Goal: Task Accomplishment & Management: Use online tool/utility

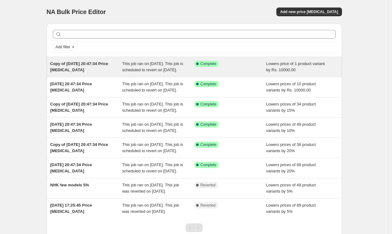
click at [89, 66] on div "Copy of [DATE] 20:47:34 Price [MEDICAL_DATA]" at bounding box center [86, 67] width 72 height 12
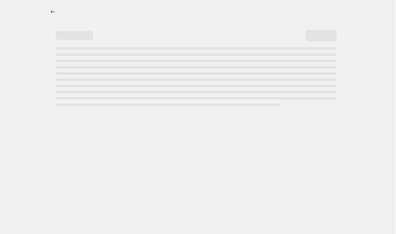
select select "by"
select select "no_change"
select select "product_status"
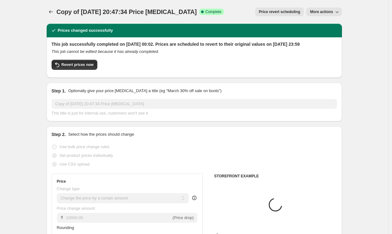
select select "collection"
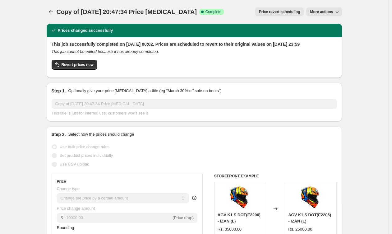
click at [336, 8] on button "More actions" at bounding box center [323, 11] width 35 height 9
click at [54, 6] on div "Copy of [DATE] 20:47:34 Price [MEDICAL_DATA]. This page is ready Copy of [DATE]…" at bounding box center [195, 12] width 296 height 24
click at [50, 12] on icon "Price change jobs" at bounding box center [51, 12] width 6 height 6
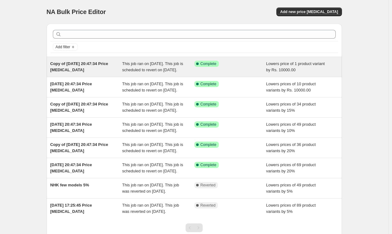
click at [83, 67] on div "Copy of [DATE] 20:47:34 Price [MEDICAL_DATA]" at bounding box center [86, 67] width 72 height 12
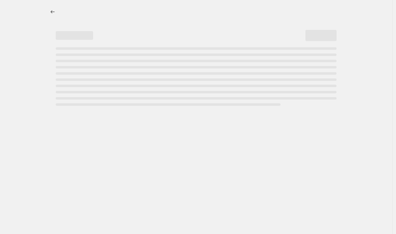
select select "by"
select select "no_change"
select select "product_status"
select select "collection"
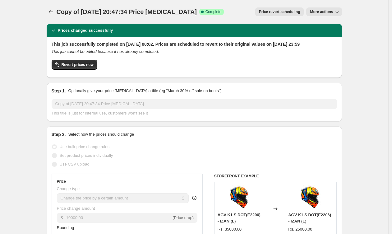
click at [328, 15] on button "More actions" at bounding box center [323, 11] width 35 height 9
click at [321, 24] on span "Copy to new job" at bounding box center [325, 24] width 29 height 5
select select "by"
select select "no_change"
select select "product_status"
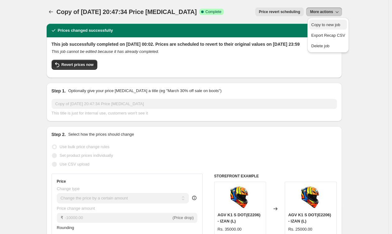
select select "collection"
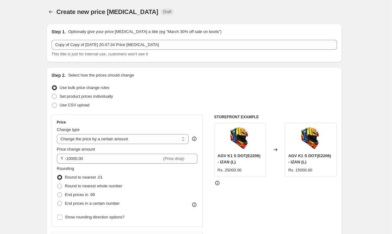
click at [321, 24] on div "Step 1. Optionally give your price [MEDICAL_DATA] a title (eg "March 30% off sa…" at bounding box center [195, 43] width 296 height 39
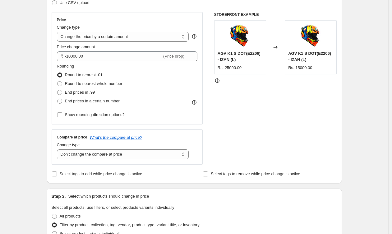
scroll to position [132, 0]
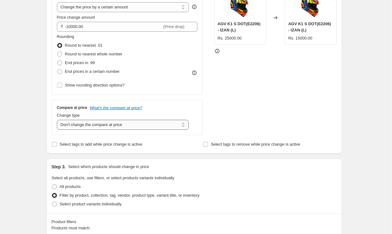
select select "by"
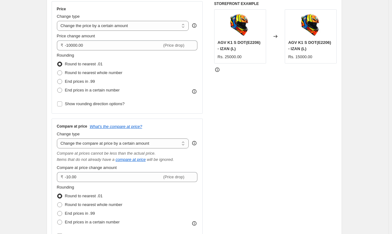
scroll to position [175, 0]
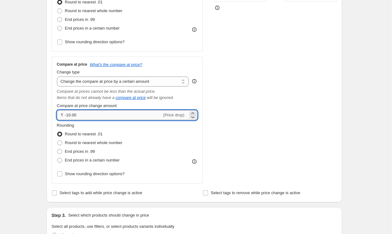
click at [105, 115] on input "-10.00" at bounding box center [113, 115] width 97 height 10
type input "-10000.00"
click at [203, 139] on div "Compare at price What's the compare at price? Change type Change the compare at…" at bounding box center [128, 120] width 152 height 127
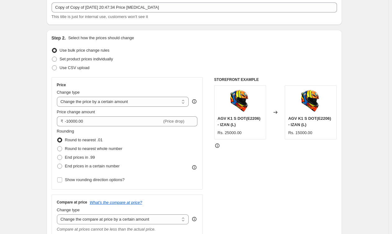
scroll to position [37, 0]
click at [198, 102] on icon at bounding box center [194, 102] width 6 height 6
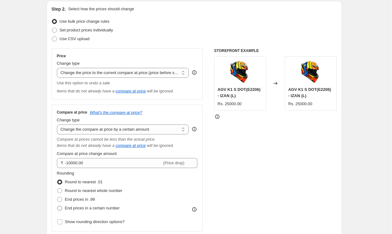
scroll to position [65, 0]
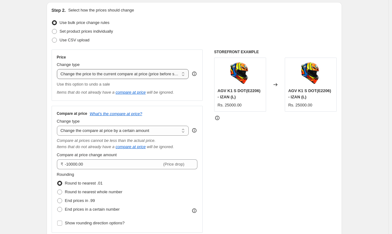
select select "pc"
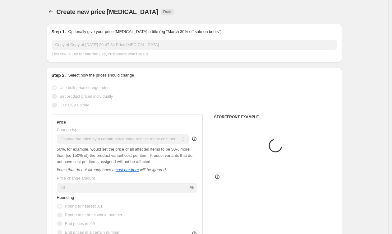
scroll to position [0, 0]
click at [50, 12] on icon "Price change jobs" at bounding box center [51, 12] width 6 height 6
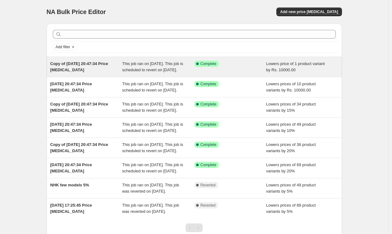
click at [92, 67] on div "Copy of [DATE] 20:47:34 Price [MEDICAL_DATA]" at bounding box center [86, 67] width 72 height 12
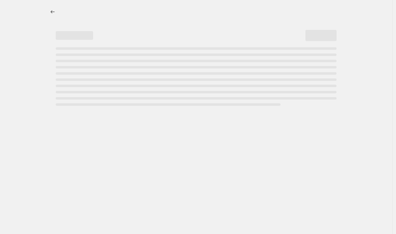
select select "by"
select select "no_change"
select select "product_status"
select select "collection"
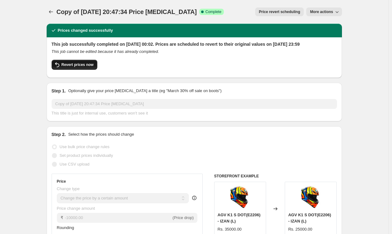
click at [72, 67] on span "Revert prices now" at bounding box center [78, 64] width 32 height 5
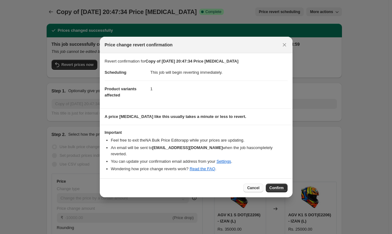
click at [254, 185] on button "Cancel" at bounding box center [254, 188] width 20 height 9
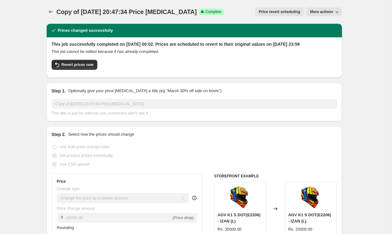
click at [153, 73] on div "Revert prices now" at bounding box center [195, 66] width 286 height 13
click at [88, 70] on button "Revert prices now" at bounding box center [75, 65] width 46 height 10
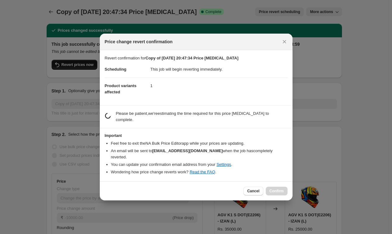
checkbox input "false"
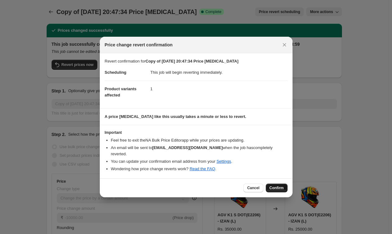
click at [276, 189] on span "Confirm" at bounding box center [277, 187] width 14 height 5
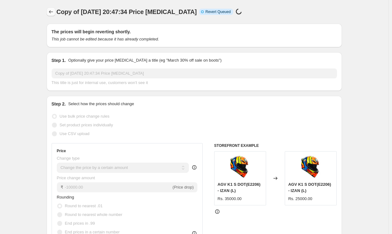
click at [50, 12] on icon "Price change jobs" at bounding box center [51, 12] width 6 height 6
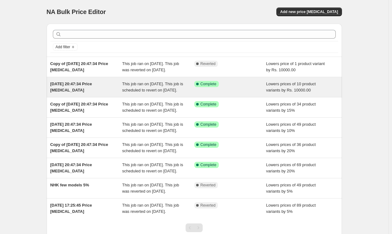
click at [80, 93] on div "[DATE] 20:47:34 Price [MEDICAL_DATA]" at bounding box center [86, 87] width 72 height 12
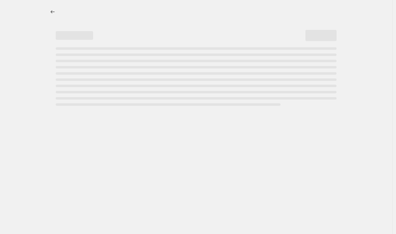
click at [275, 19] on div at bounding box center [196, 12] width 296 height 24
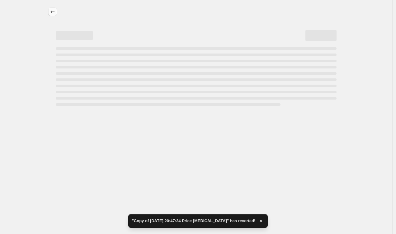
select select "by"
select select "no_change"
select select "product_status"
select select "collection"
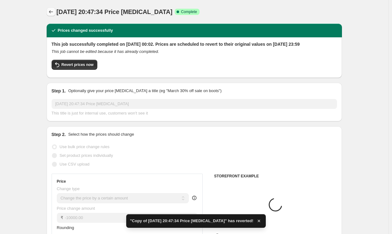
click at [51, 13] on icon "Price change jobs" at bounding box center [51, 12] width 6 height 6
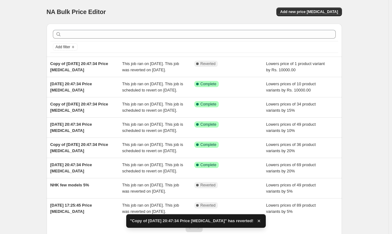
click at [211, 8] on div "Add new price [MEDICAL_DATA]" at bounding box center [268, 11] width 148 height 9
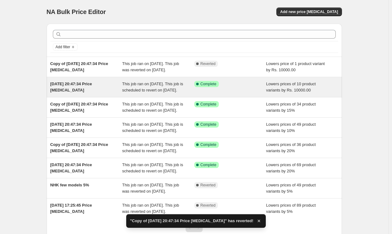
click at [168, 85] on div "[DATE] 20:47:34 Price [MEDICAL_DATA] This job ran on [DATE]. This job is schedu…" at bounding box center [195, 87] width 296 height 20
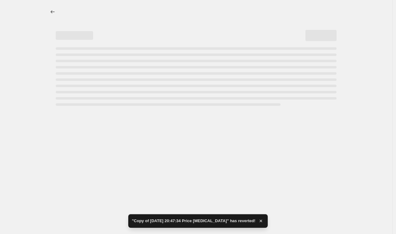
select select "by"
select select "no_change"
select select "product_status"
select select "collection"
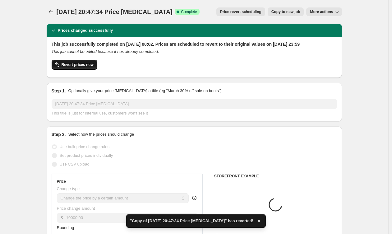
click at [92, 67] on span "Revert prices now" at bounding box center [78, 64] width 32 height 5
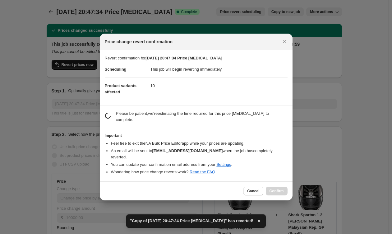
checkbox input "false"
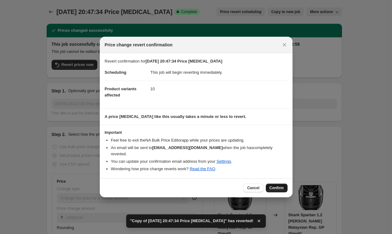
click at [272, 188] on span "Confirm" at bounding box center [277, 187] width 14 height 5
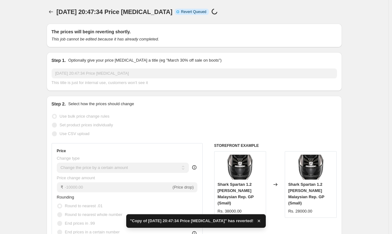
click at [51, 16] on div "[DATE] 20:47:34 Price [MEDICAL_DATA]. This page is ready [DATE] 20:47:34 Price …" at bounding box center [195, 12] width 296 height 24
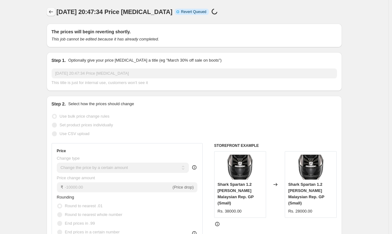
click at [51, 12] on icon "Price change jobs" at bounding box center [51, 11] width 4 height 3
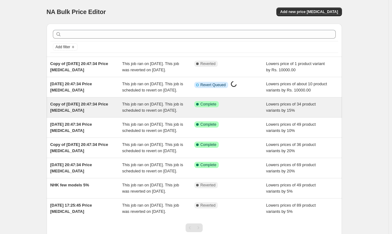
click at [92, 113] on span "Copy of [DATE] 20:47:34 Price [MEDICAL_DATA]" at bounding box center [79, 107] width 58 height 11
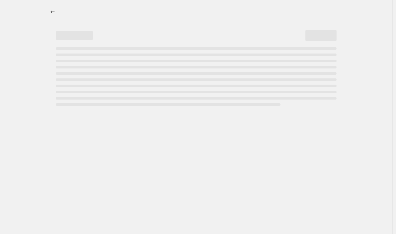
select select "percentage"
select select "no_change"
select select "product_status"
select select "collection"
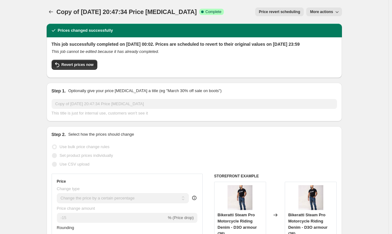
click at [94, 73] on div "Revert prices now" at bounding box center [195, 66] width 286 height 13
click at [93, 70] on button "Revert prices now" at bounding box center [75, 65] width 46 height 10
checkbox input "false"
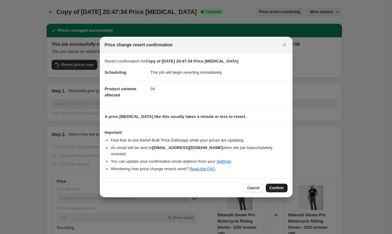
click at [282, 189] on span "Confirm" at bounding box center [277, 187] width 14 height 5
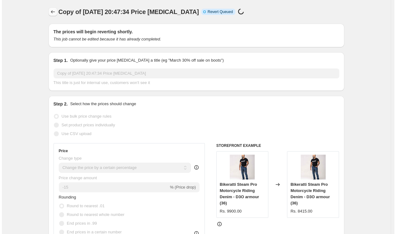
scroll to position [0, 0]
click at [54, 13] on icon "Price change jobs" at bounding box center [52, 12] width 6 height 6
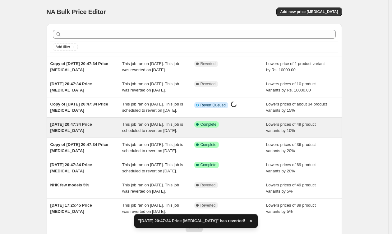
click at [133, 133] on span "This job ran on [DATE]. This job is scheduled to revert on [DATE]." at bounding box center [152, 127] width 61 height 11
select select "percentage"
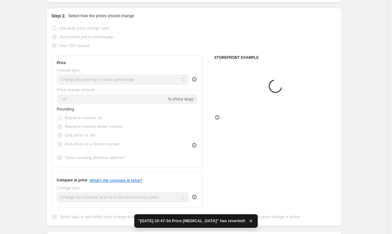
type input "[DATE] 20:47:34 Price [MEDICAL_DATA]"
select select "no_change"
radio input "false"
radio input "true"
radio input "false"
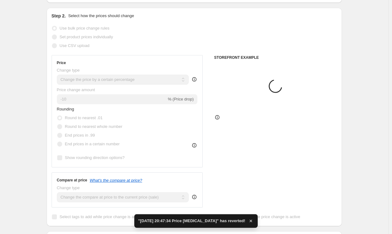
radio input "true"
checkbox input "true"
select select "product_status"
select select "collection"
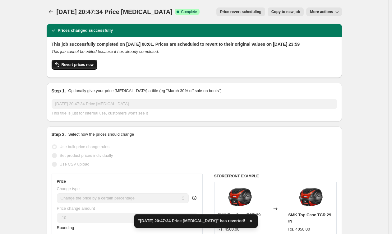
click at [80, 67] on span "Revert prices now" at bounding box center [78, 64] width 32 height 5
checkbox input "false"
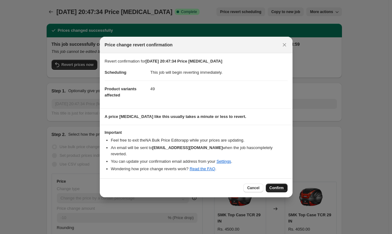
click at [271, 189] on span "Confirm" at bounding box center [277, 187] width 14 height 5
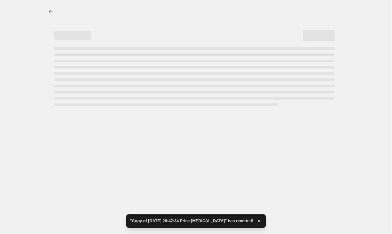
select select "percentage"
select select "no_change"
select select "product_status"
select select "collection"
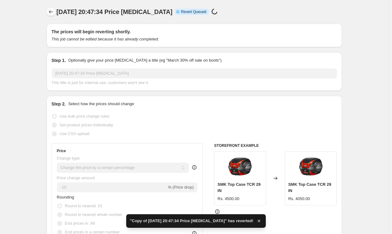
click at [51, 9] on icon "Price change jobs" at bounding box center [51, 12] width 6 height 6
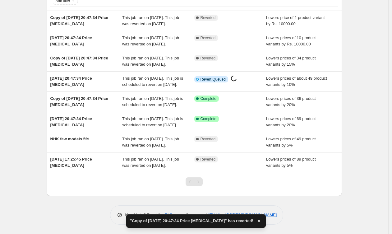
scroll to position [87, 0]
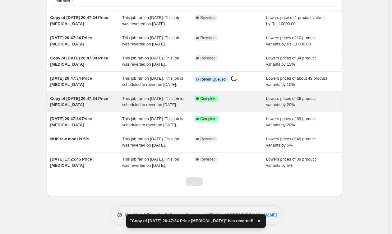
click at [78, 96] on span "Copy of [DATE] 20:47:34 Price [MEDICAL_DATA]" at bounding box center [79, 101] width 58 height 11
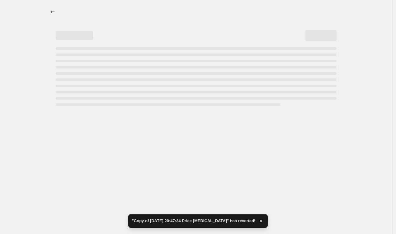
select select "percentage"
select select "no_change"
select select "product_status"
select select "collection"
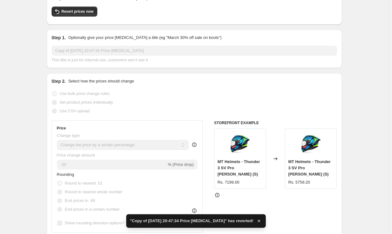
scroll to position [7, 0]
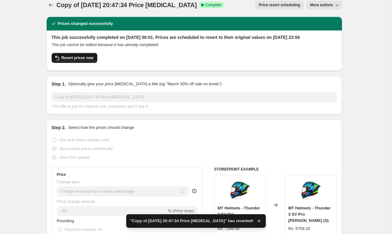
click at [67, 60] on span "Revert prices now" at bounding box center [78, 57] width 32 height 5
checkbox input "false"
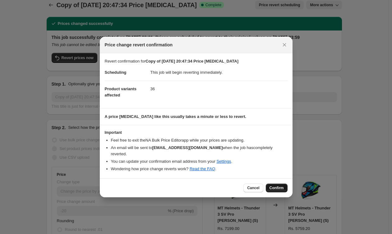
click at [276, 188] on span "Confirm" at bounding box center [277, 187] width 14 height 5
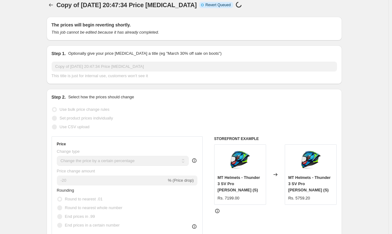
scroll to position [0, 0]
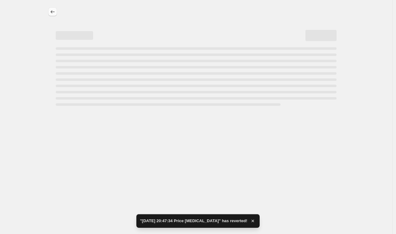
select select "percentage"
select select "no_change"
select select "product_status"
select select "collection"
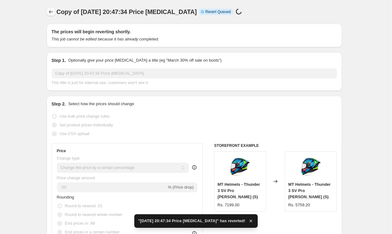
click at [54, 8] on button "Price change jobs" at bounding box center [51, 11] width 9 height 9
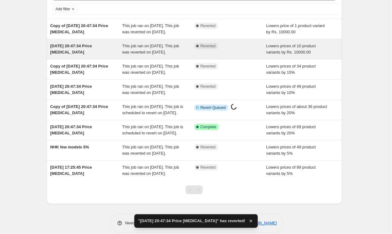
scroll to position [68, 0]
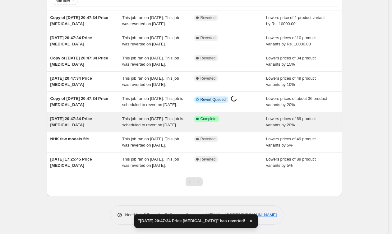
click at [82, 125] on span "[DATE] 20:47:34 Price [MEDICAL_DATA]" at bounding box center [71, 121] width 42 height 11
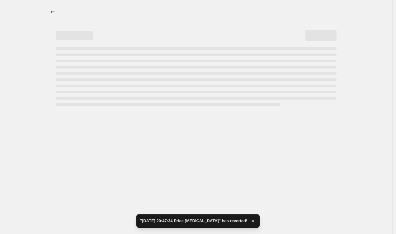
select select "percentage"
select select "no_change"
select select "product_status"
select select "collection"
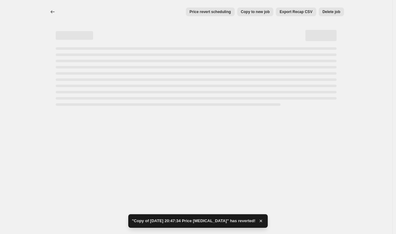
select select "percentage"
select select "no_change"
select select "product_status"
select select "collection"
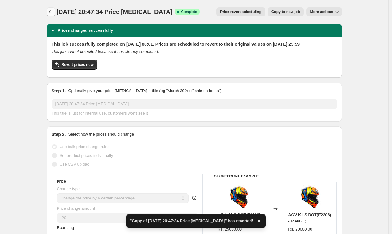
click at [54, 10] on icon "Price change jobs" at bounding box center [51, 12] width 6 height 6
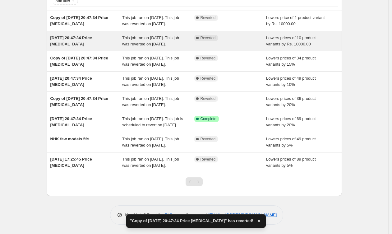
scroll to position [94, 0]
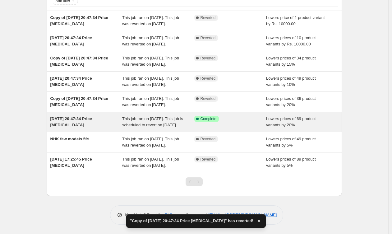
click at [76, 116] on span "[DATE] 20:47:34 Price [MEDICAL_DATA]" at bounding box center [71, 121] width 42 height 11
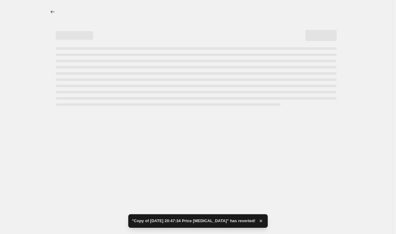
select select "percentage"
select select "no_change"
select select "product_status"
select select "collection"
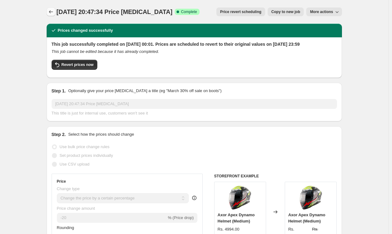
click at [52, 13] on icon "Price change jobs" at bounding box center [51, 12] width 6 height 6
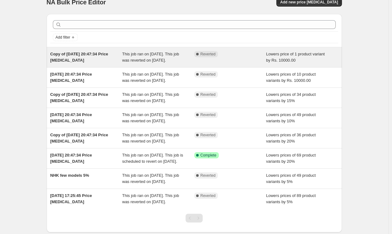
click at [86, 63] on div "Copy of [DATE] 20:47:34 Price [MEDICAL_DATA]" at bounding box center [86, 57] width 72 height 12
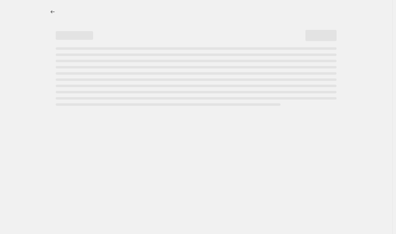
select select "by"
select select "no_change"
select select "product_status"
select select "collection"
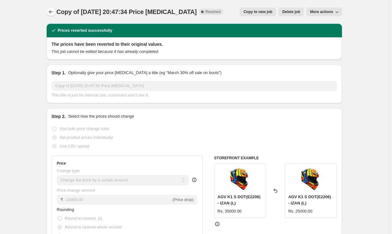
click at [52, 11] on icon "Price change jobs" at bounding box center [51, 12] width 6 height 6
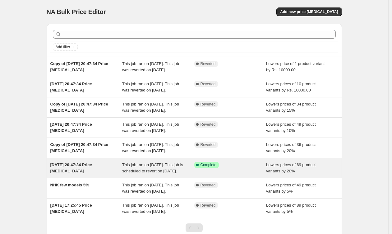
click at [84, 173] on span "[DATE] 20:47:34 Price [MEDICAL_DATA]" at bounding box center [71, 167] width 42 height 11
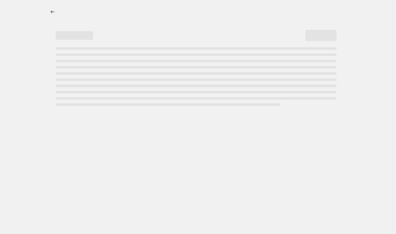
select select "percentage"
select select "no_change"
select select "product_status"
select select "collection"
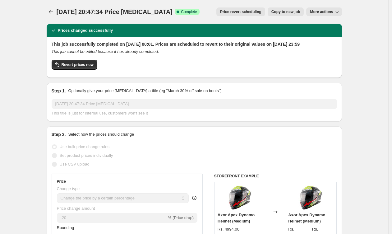
click at [288, 11] on span "Copy to new job" at bounding box center [286, 11] width 29 height 5
select select "percentage"
select select "no_change"
select select "product_status"
select select "collection"
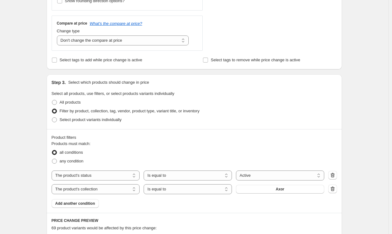
scroll to position [308, 0]
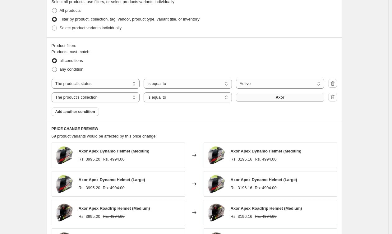
click at [273, 99] on button "Axor" at bounding box center [280, 97] width 88 height 9
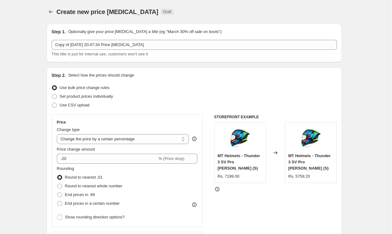
scroll to position [0, 0]
click at [54, 11] on icon "Price change jobs" at bounding box center [51, 12] width 6 height 6
